Goal: Use online tool/utility: Utilize a website feature to perform a specific function

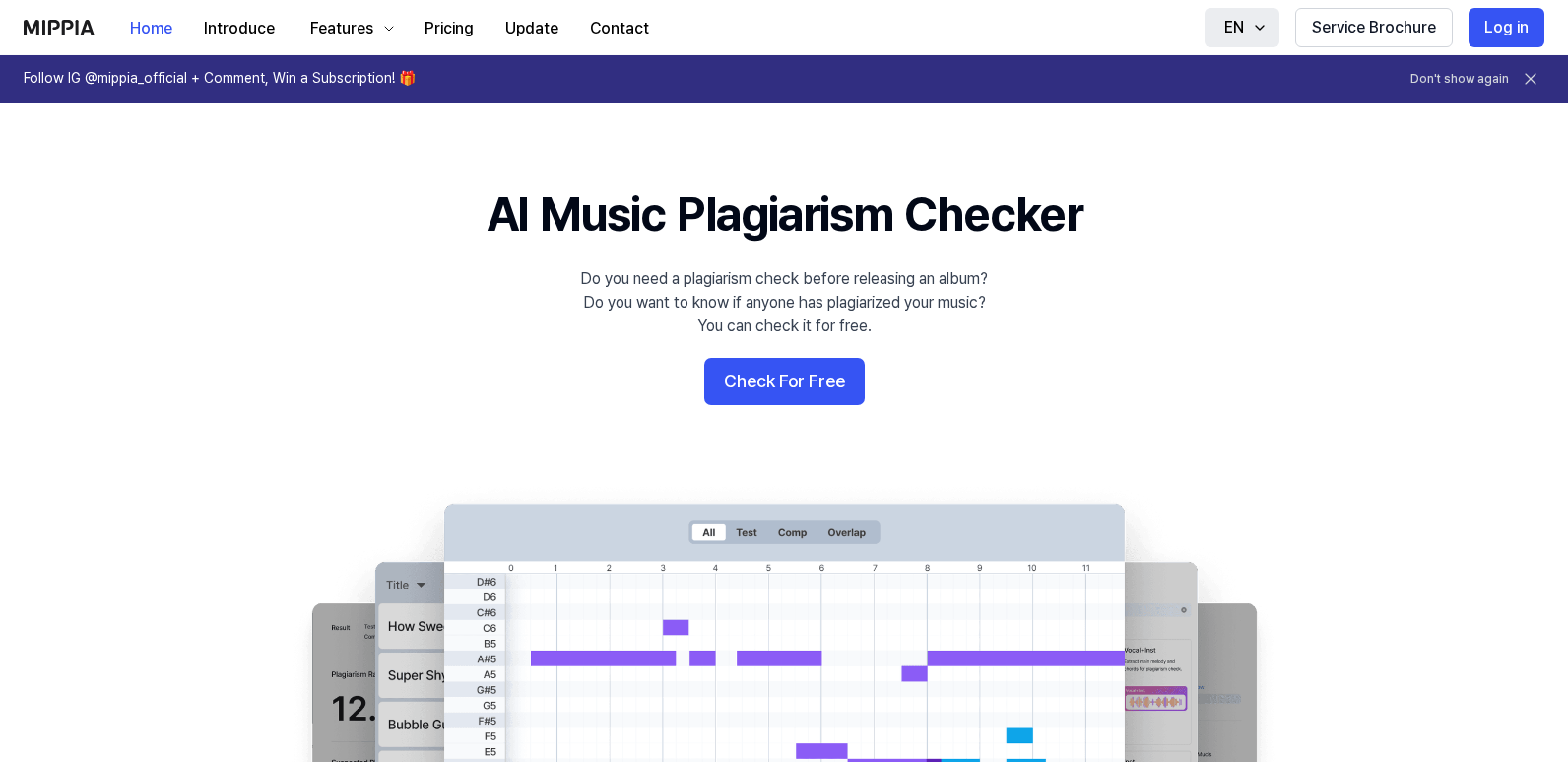
click at [1238, 19] on div "EN" at bounding box center [1234, 28] width 28 height 24
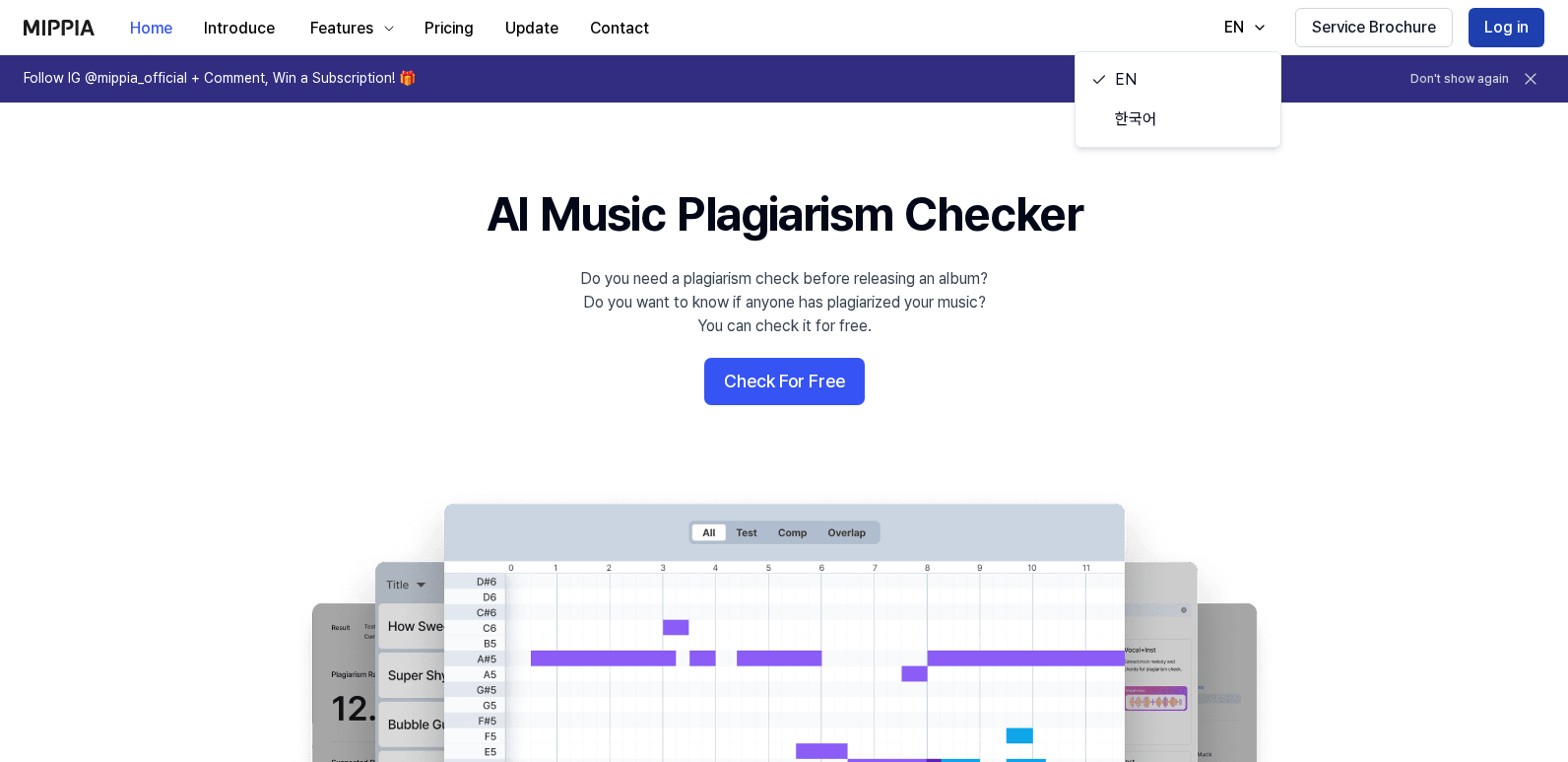
click at [1510, 21] on button "Log in" at bounding box center [1506, 28] width 75 height 40
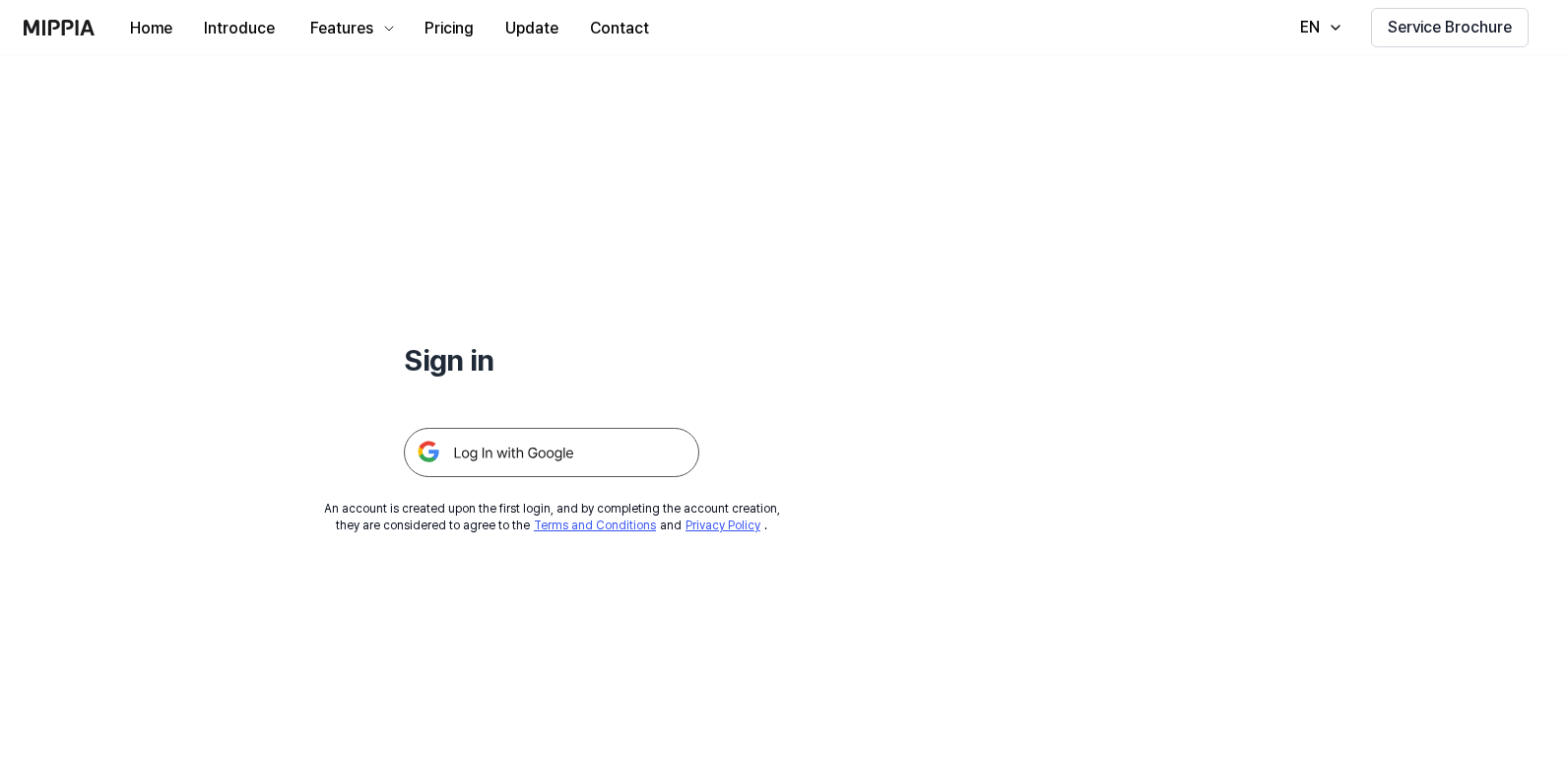
click at [539, 447] on img at bounding box center [552, 453] width 296 height 50
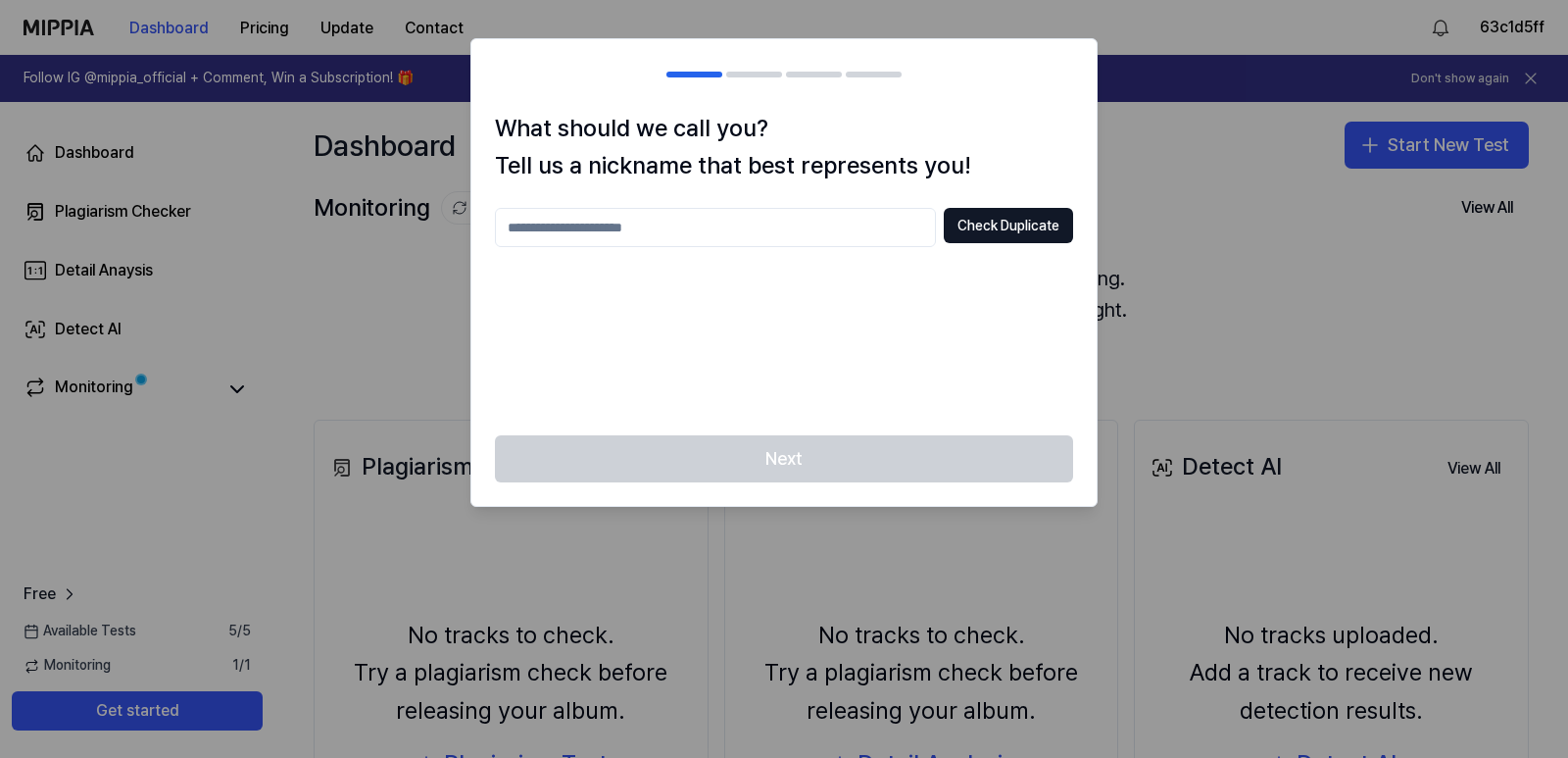
click at [792, 233] on input "text" at bounding box center [715, 227] width 441 height 40
type input "***"
click at [961, 233] on button "Check Duplicate" at bounding box center [1008, 225] width 129 height 36
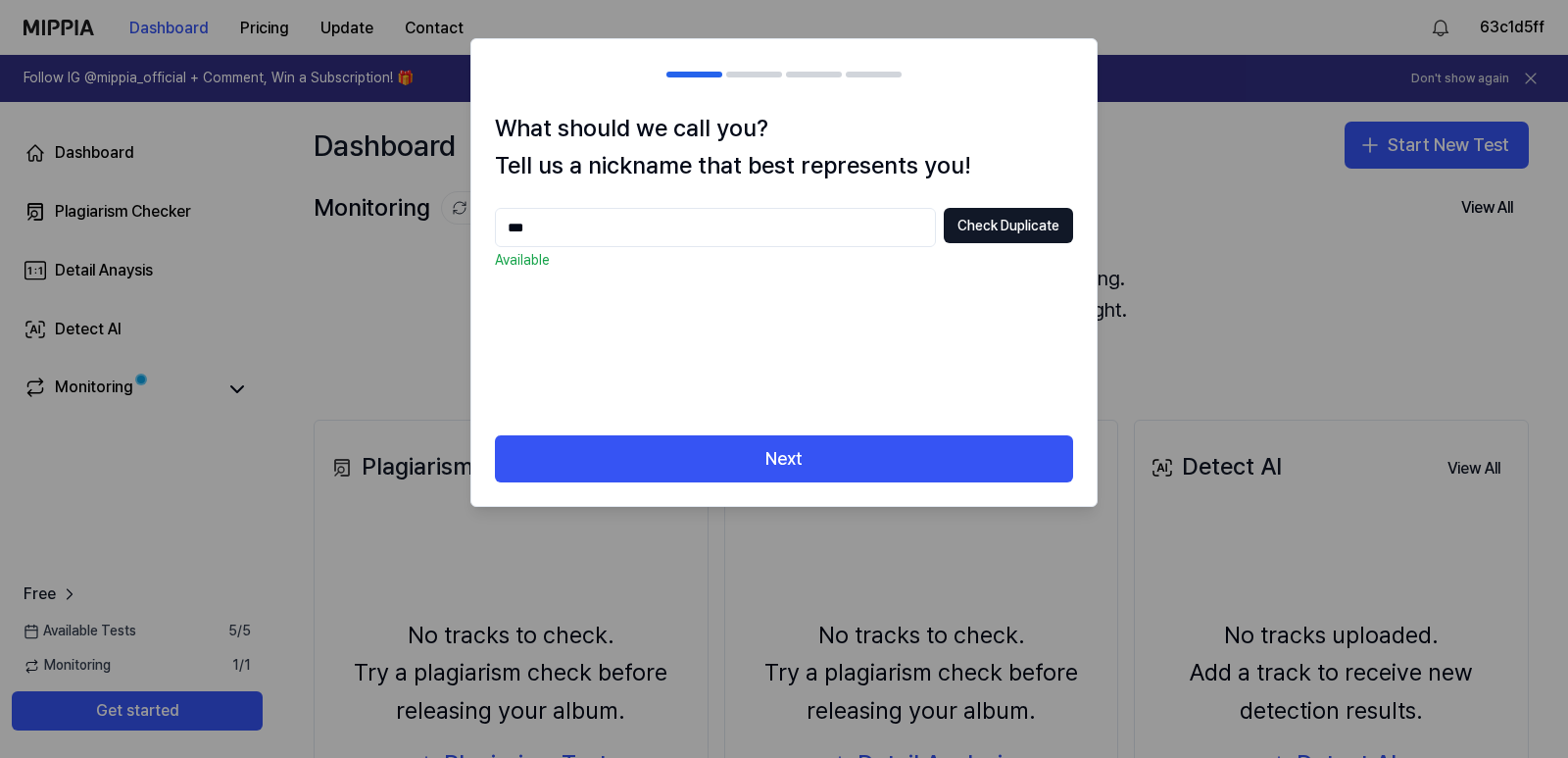
click at [729, 240] on input "***" at bounding box center [715, 227] width 441 height 40
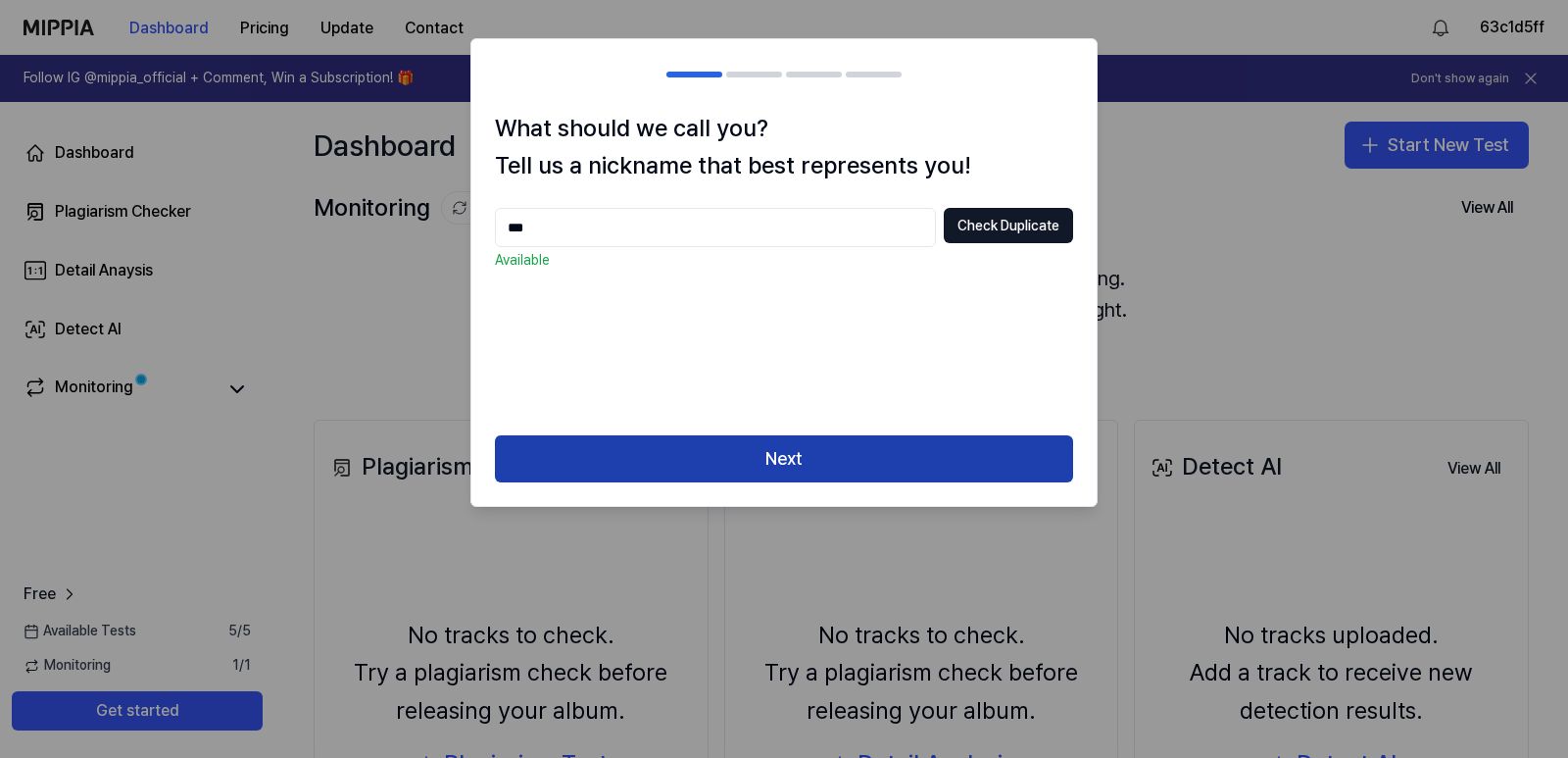
click at [784, 444] on button "Next" at bounding box center [784, 460] width 578 height 47
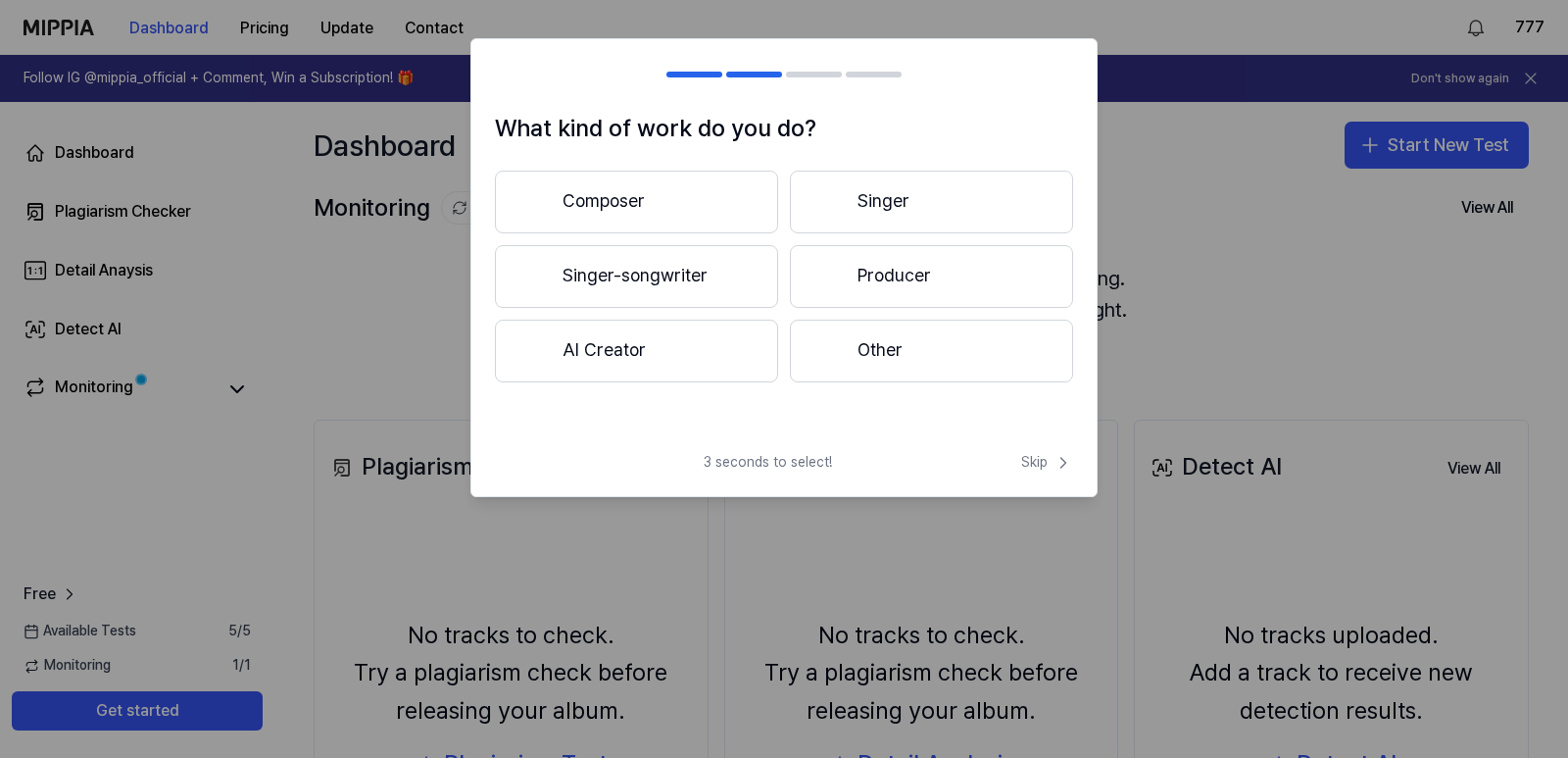
click at [893, 360] on button "Other" at bounding box center [932, 350] width 284 height 62
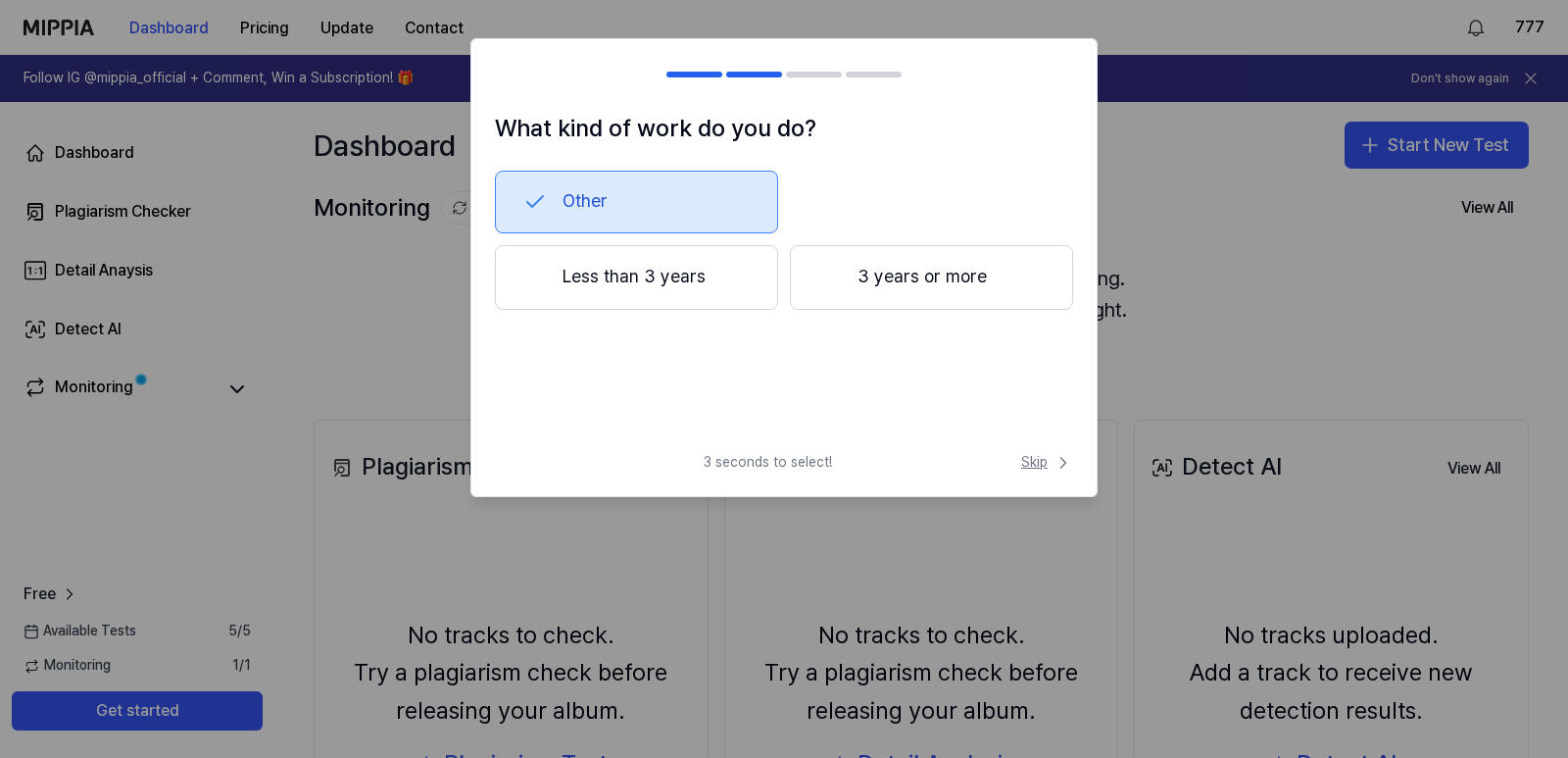
click at [1033, 454] on span "Skip" at bounding box center [1047, 463] width 52 height 20
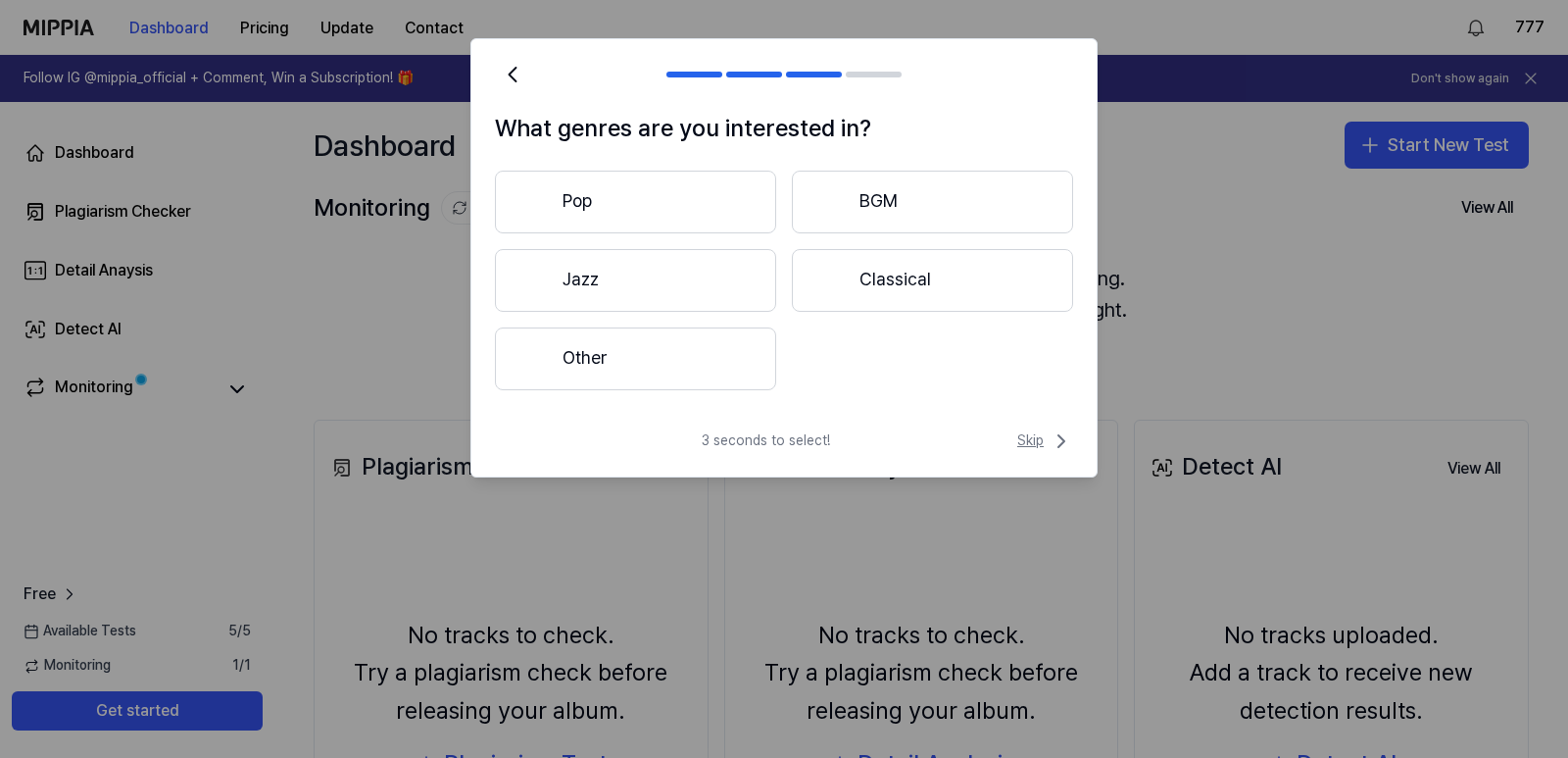
click at [1034, 442] on span "Skip" at bounding box center [1045, 442] width 56 height 24
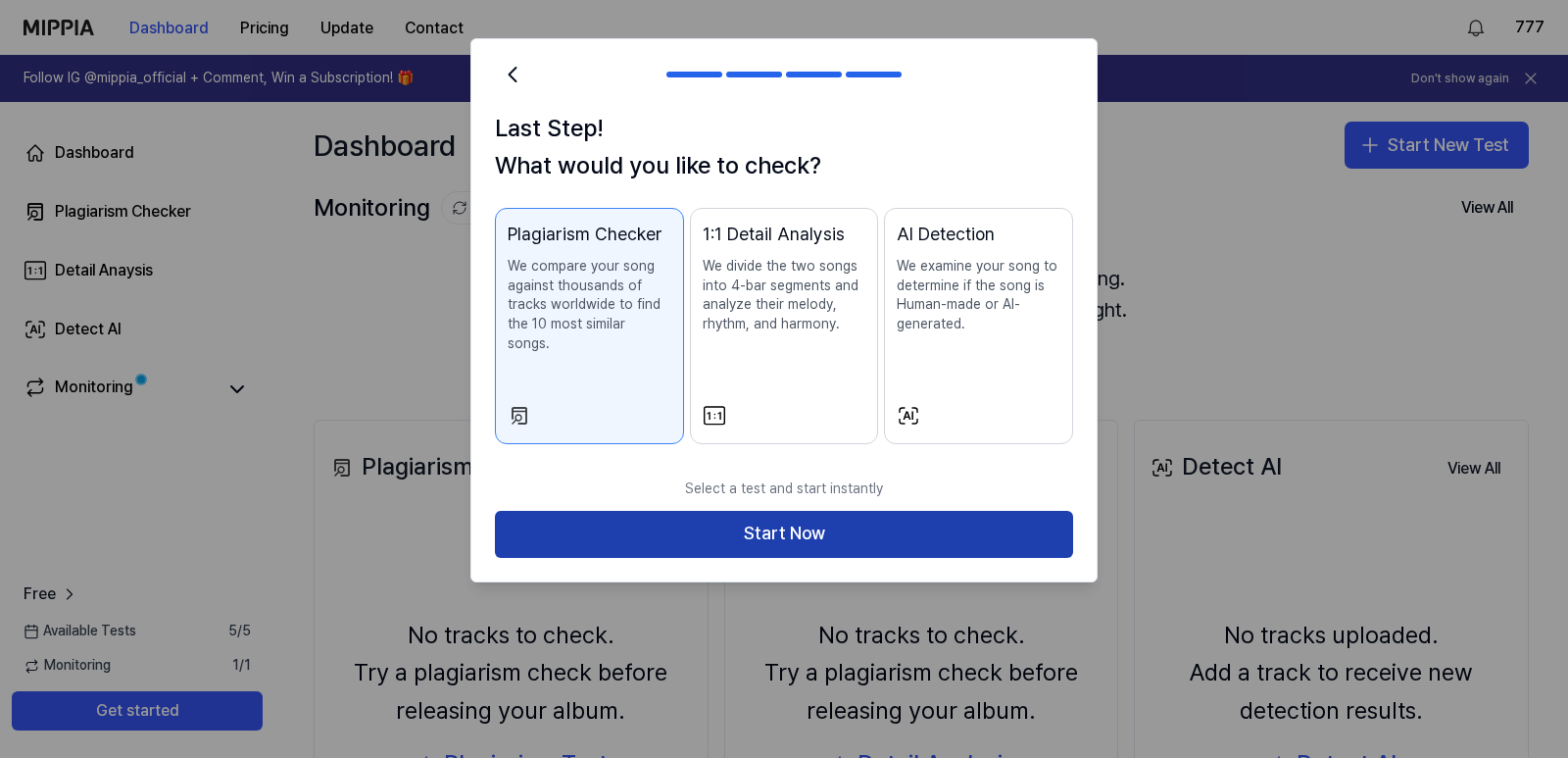
click at [965, 512] on button "Start Now" at bounding box center [784, 535] width 578 height 47
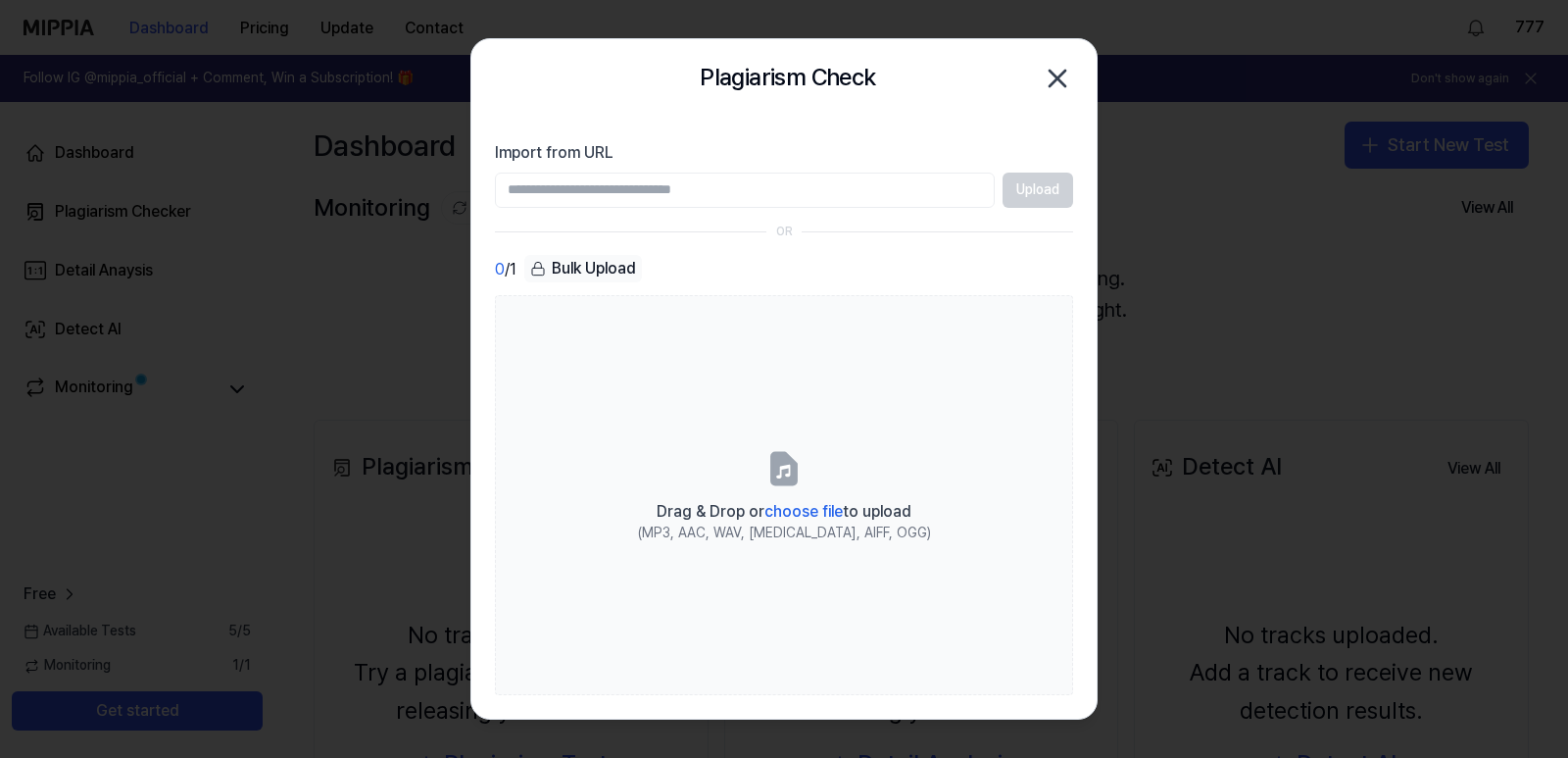
click at [620, 192] on input "Import from URL" at bounding box center [745, 191] width 500 height 36
click at [582, 266] on div "Bulk Upload" at bounding box center [583, 269] width 118 height 28
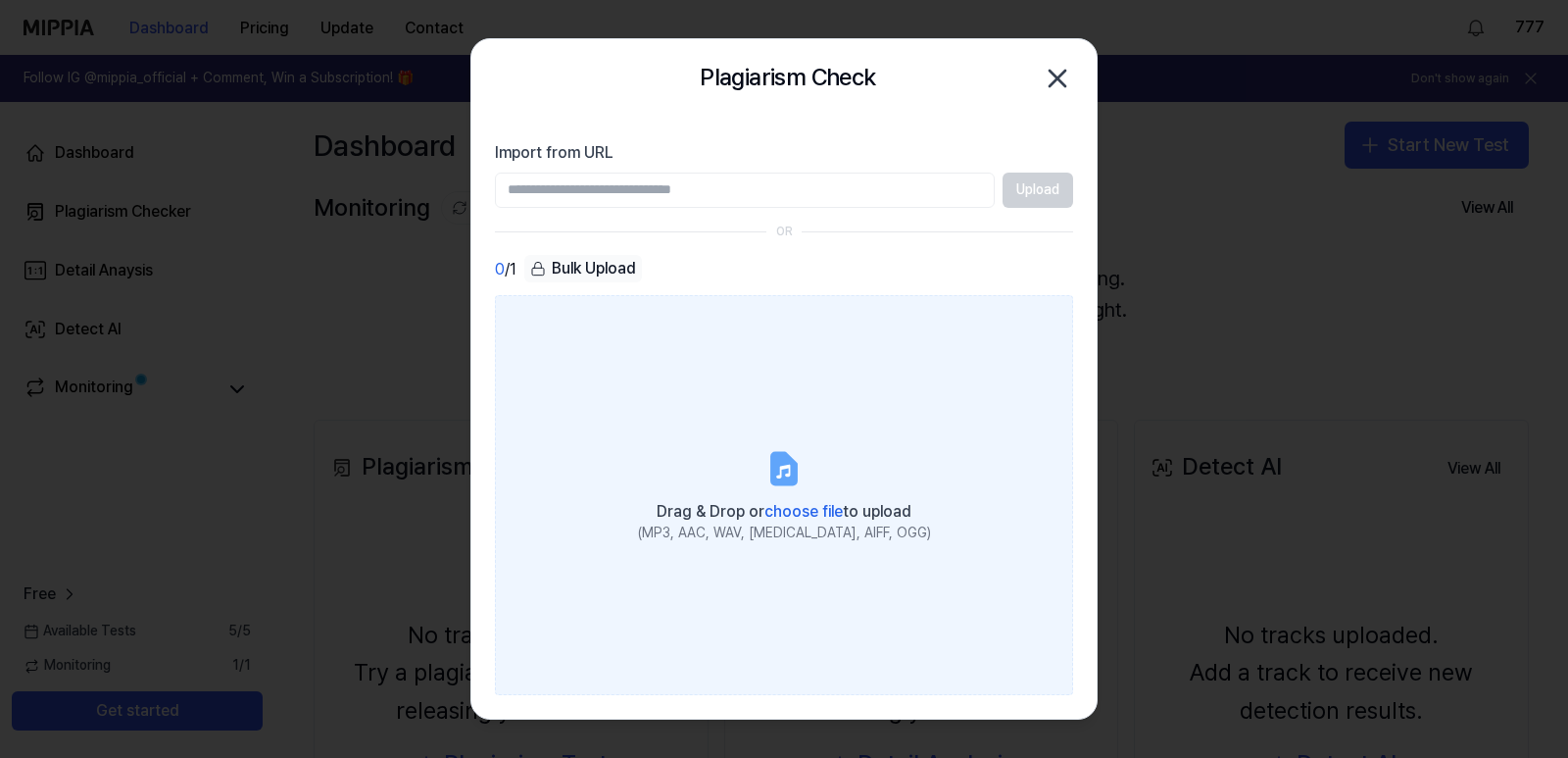
click at [741, 464] on label "Drag & Drop or choose file to upload (MP3, AAC, WAV, FLAC, AIFF, OGG)" at bounding box center [784, 495] width 578 height 400
click at [0, 0] on input "Drag & Drop or choose file to upload (MP3, AAC, WAV, FLAC, AIFF, OGG)" at bounding box center [0, 0] width 0 height 0
